Goal: Task Accomplishment & Management: Complete application form

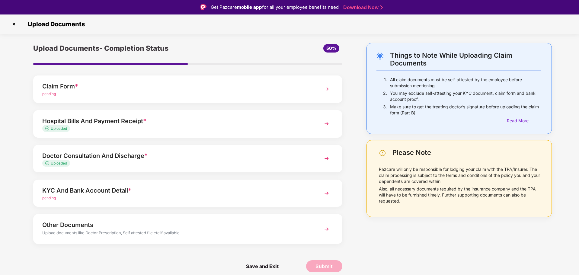
click at [16, 22] on img at bounding box center [14, 24] width 10 height 10
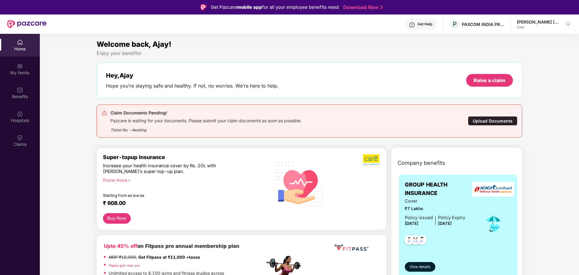
click at [499, 118] on div "Upload Documents" at bounding box center [492, 120] width 49 height 9
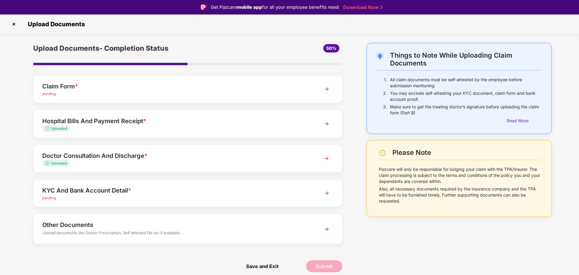
click at [328, 86] on img at bounding box center [326, 89] width 11 height 11
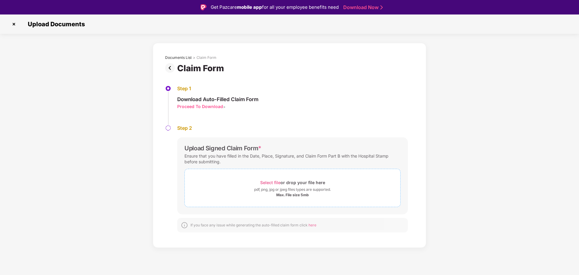
click at [269, 182] on span "Select file" at bounding box center [270, 182] width 20 height 5
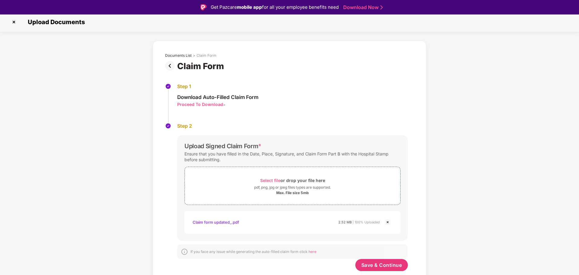
scroll to position [14, 0]
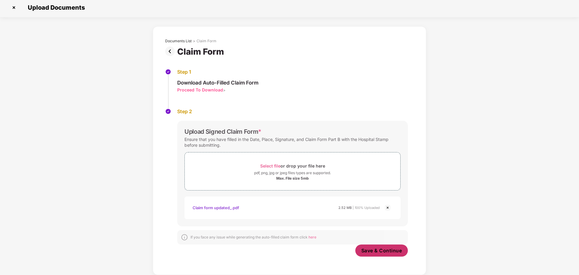
click at [380, 251] on span "Save & Continue" at bounding box center [381, 250] width 41 height 7
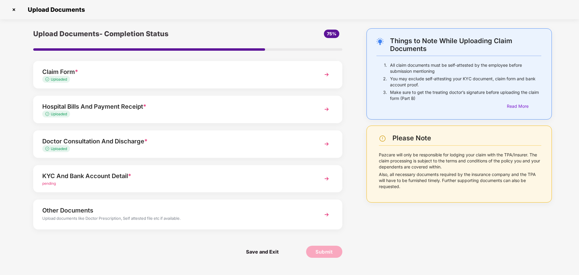
click at [122, 181] on div "pending" at bounding box center [175, 184] width 267 height 6
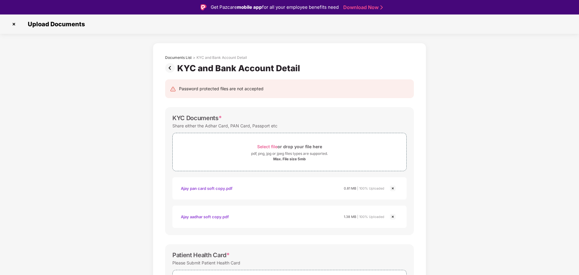
scroll to position [171, 0]
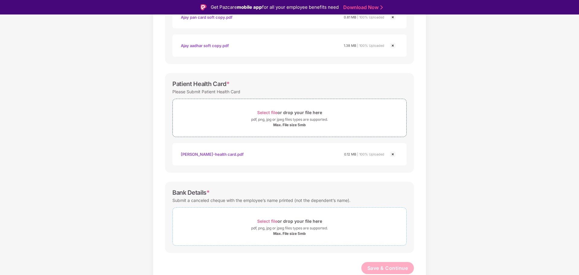
click at [265, 223] on span "Select file" at bounding box center [267, 221] width 20 height 5
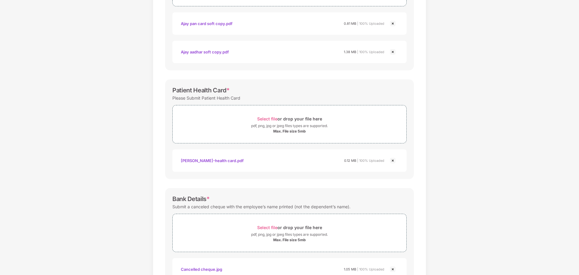
scroll to position [200, 0]
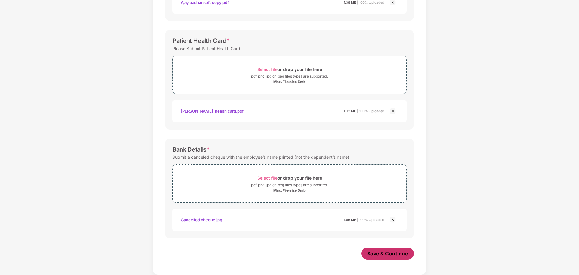
click at [394, 253] on span "Save & Continue" at bounding box center [387, 253] width 41 height 7
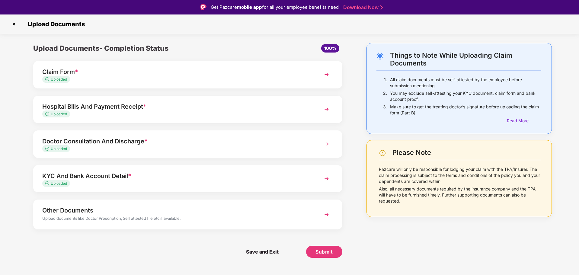
scroll to position [14, 0]
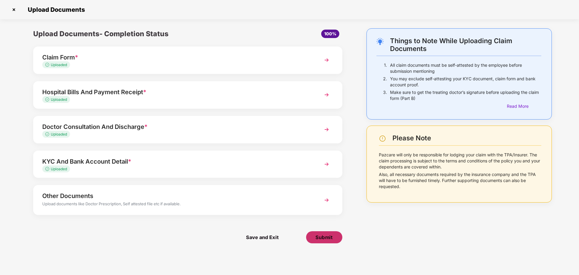
click at [323, 241] on button "Submit" at bounding box center [324, 237] width 36 height 12
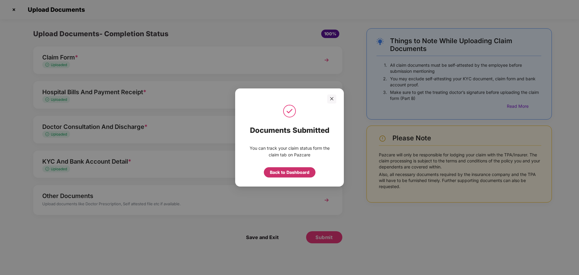
click at [289, 170] on div "Back to Dashboard" at bounding box center [290, 172] width 40 height 7
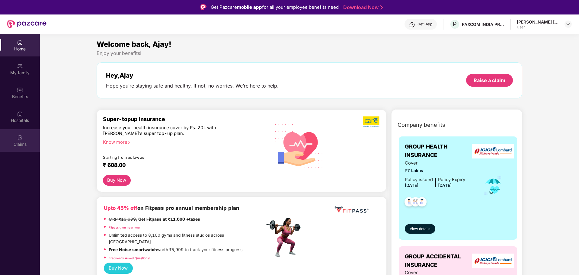
click at [22, 145] on div "Claims" at bounding box center [20, 144] width 40 height 6
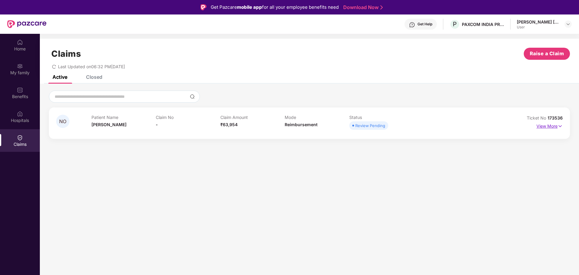
click at [544, 127] on p "View More" at bounding box center [549, 125] width 26 height 8
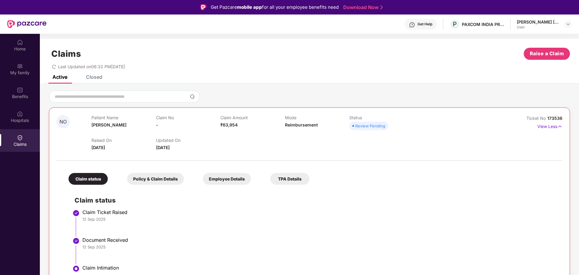
scroll to position [34, 0]
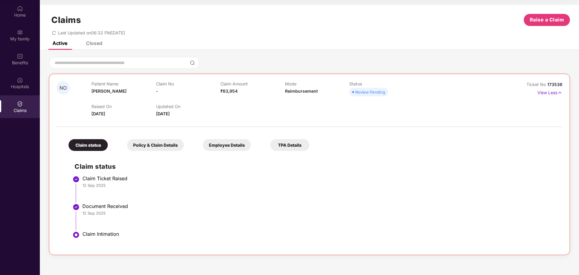
click at [149, 147] on div "Policy & Claim Details" at bounding box center [155, 145] width 57 height 12
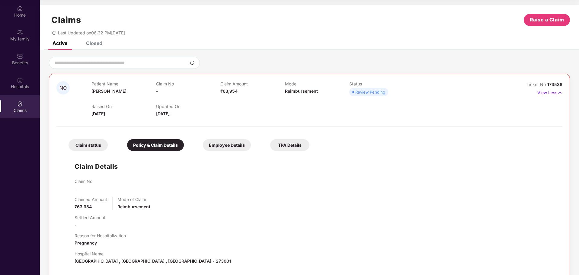
scroll to position [67, 0]
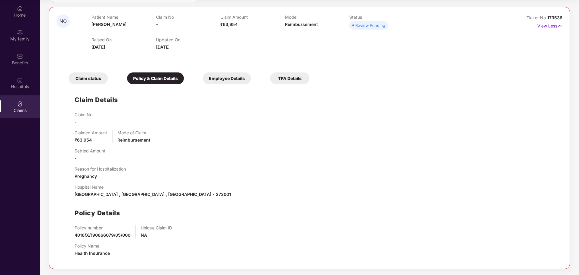
click at [225, 82] on div "Employee Details" at bounding box center [227, 78] width 48 height 12
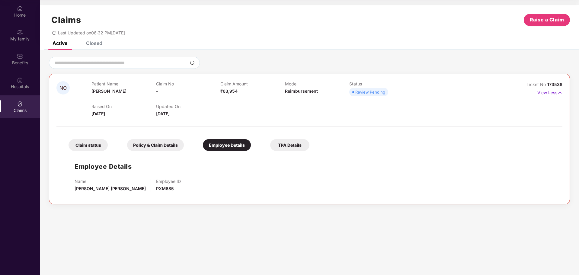
click at [287, 145] on div "TPA Details" at bounding box center [289, 145] width 39 height 12
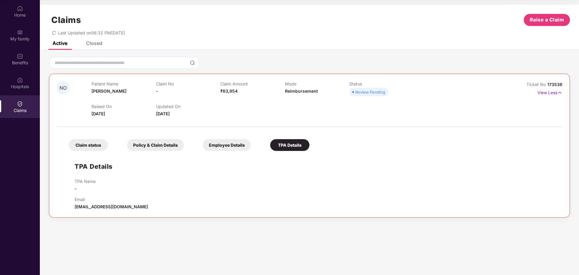
click at [98, 148] on div "Claim status" at bounding box center [88, 145] width 39 height 12
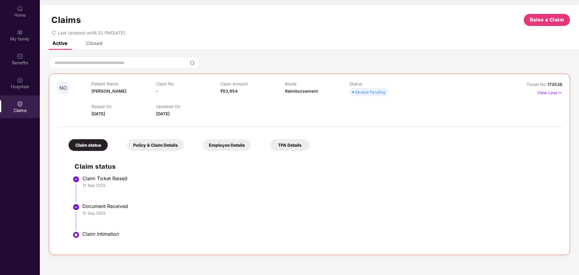
click at [97, 43] on div "Closed" at bounding box center [94, 43] width 16 height 6
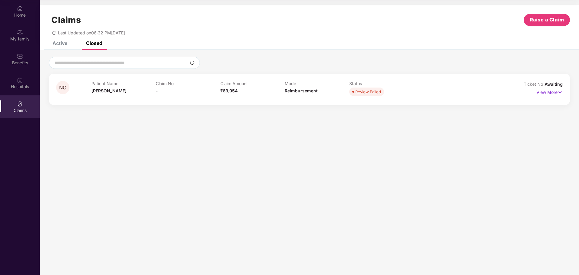
click at [58, 45] on div "Active" at bounding box center [60, 43] width 15 height 6
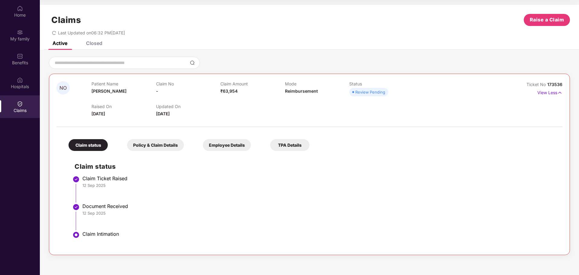
click at [53, 34] on icon "redo" at bounding box center [54, 33] width 4 height 4
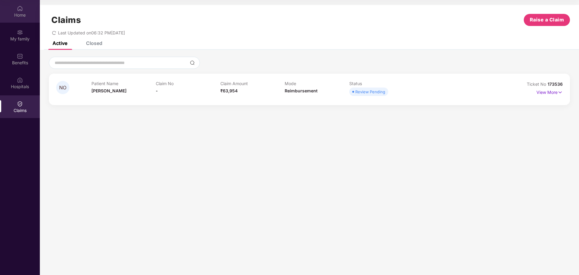
click at [26, 14] on div "Home" at bounding box center [20, 15] width 40 height 6
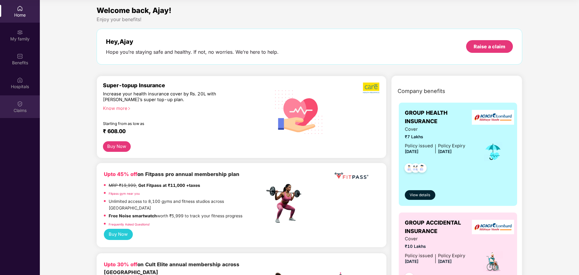
click at [15, 111] on div "Claims" at bounding box center [20, 110] width 40 height 6
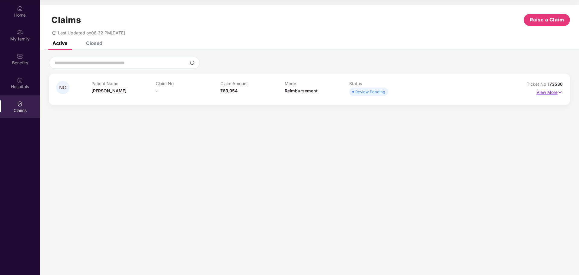
click at [554, 92] on p "View More" at bounding box center [549, 92] width 26 height 8
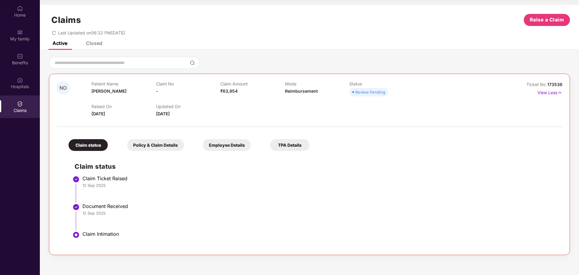
click at [145, 149] on div "Policy & Claim Details" at bounding box center [155, 145] width 57 height 12
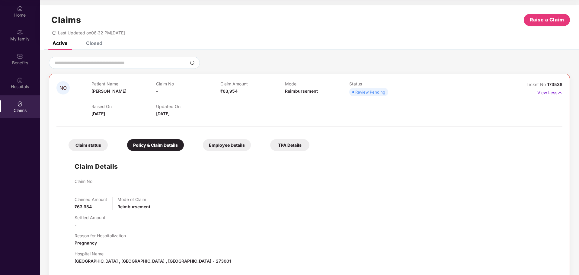
click at [228, 146] on div "Employee Details" at bounding box center [227, 145] width 48 height 12
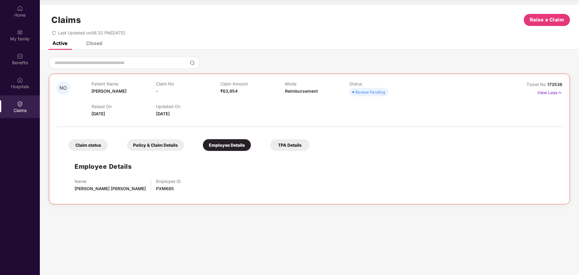
click at [289, 143] on div "TPA Details" at bounding box center [289, 145] width 39 height 12
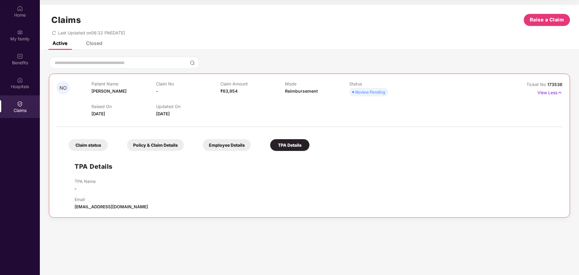
click at [84, 145] on div "Claim status" at bounding box center [88, 145] width 39 height 12
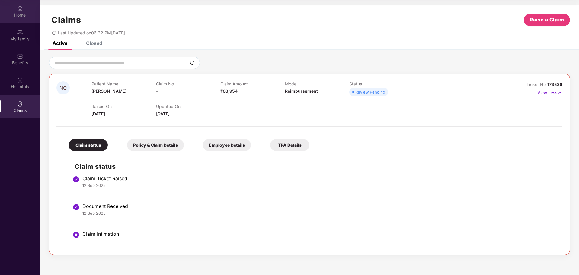
click at [19, 9] on img at bounding box center [20, 8] width 6 height 6
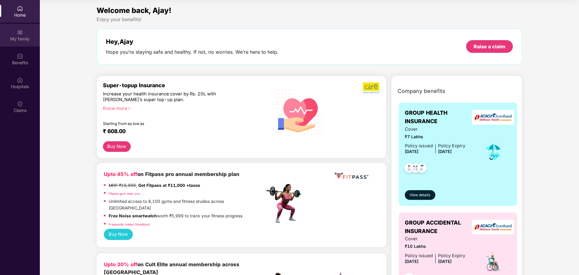
click at [12, 29] on div "My family" at bounding box center [20, 35] width 40 height 23
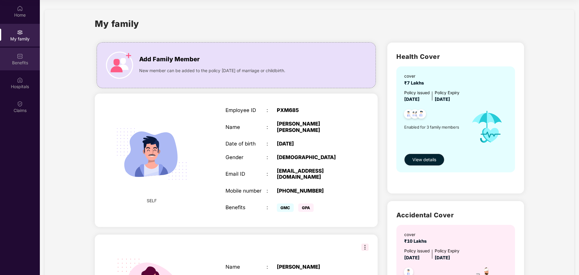
click at [23, 63] on div "Benefits" at bounding box center [20, 63] width 40 height 6
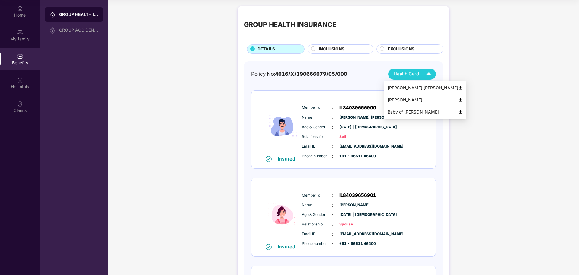
click at [405, 74] on span "Health Card" at bounding box center [406, 74] width 25 height 7
click at [404, 102] on div "Namrata Ojha" at bounding box center [425, 100] width 75 height 7
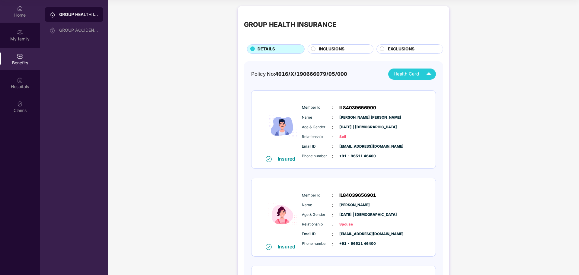
click at [16, 11] on div "Home" at bounding box center [20, 11] width 40 height 23
